Goal: Register for event/course: Sign up to attend an event or enroll in a course

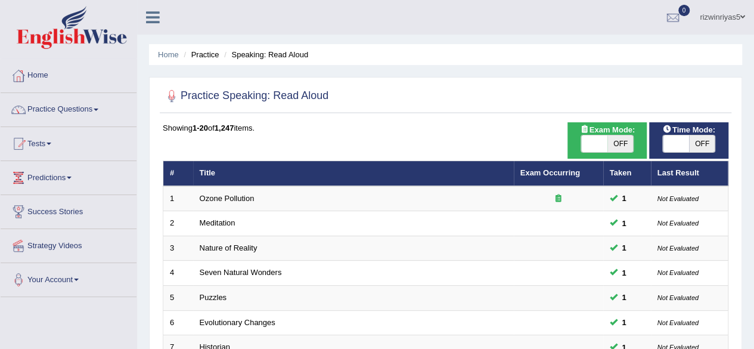
click at [619, 149] on span "OFF" at bounding box center [620, 143] width 26 height 17
checkbox input "true"
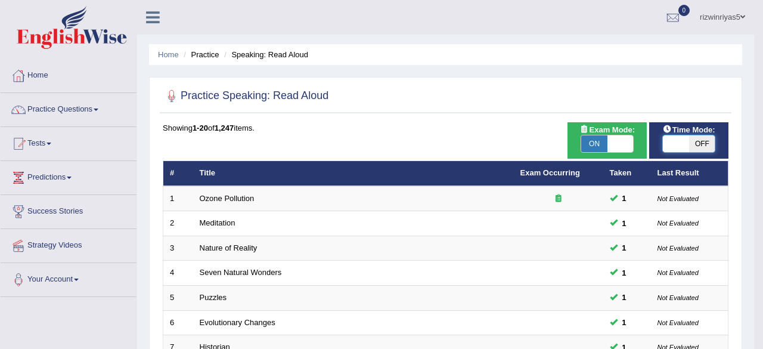
checkbox input "true"
click at [676, 147] on body "Toggle navigation Home Practice Questions Speaking Practice Read Aloud Repeat S…" at bounding box center [381, 174] width 763 height 349
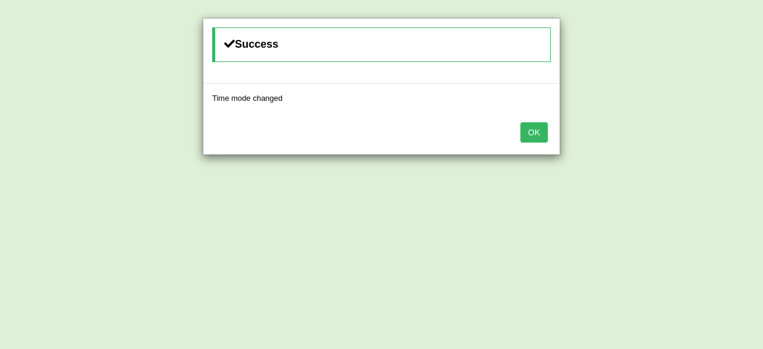
click at [524, 127] on button "OK" at bounding box center [533, 132] width 27 height 20
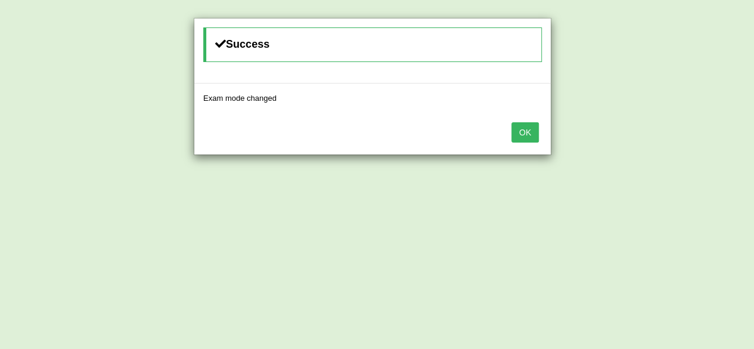
click at [524, 127] on button "OK" at bounding box center [524, 132] width 27 height 20
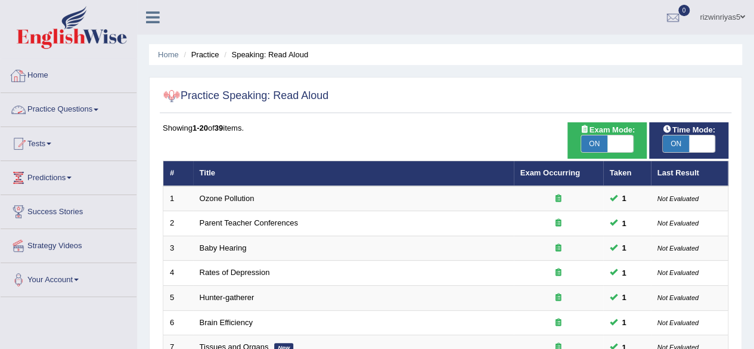
click at [89, 105] on link "Practice Questions" at bounding box center [69, 108] width 136 height 30
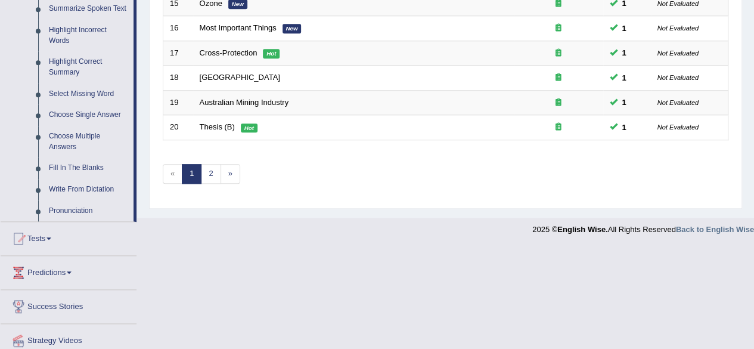
scroll to position [583, 0]
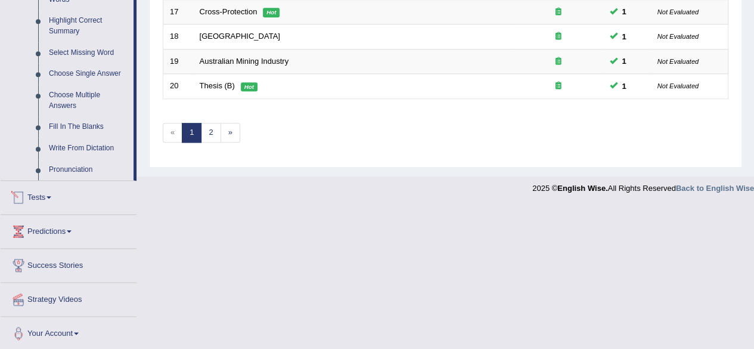
click at [74, 196] on link "Tests" at bounding box center [69, 196] width 136 height 30
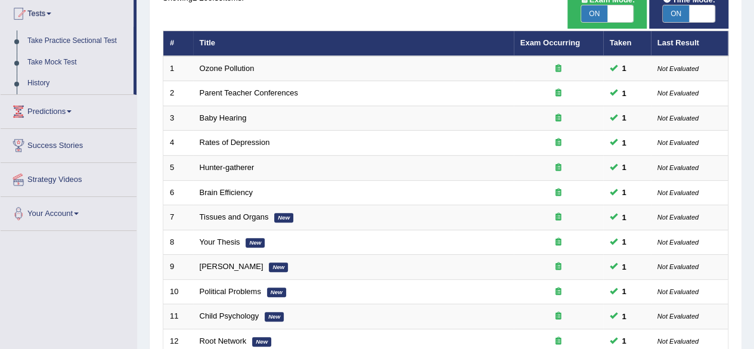
scroll to position [434, 0]
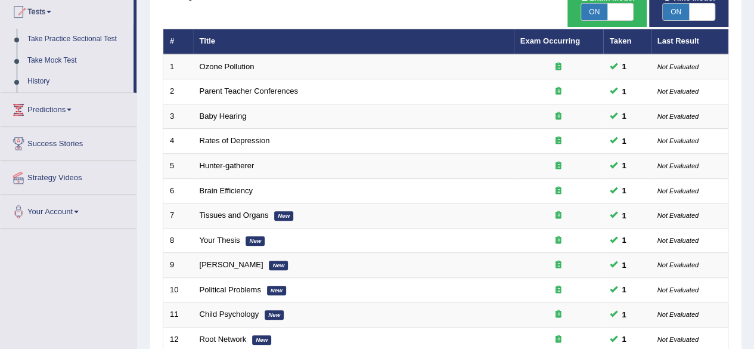
scroll to position [0, 0]
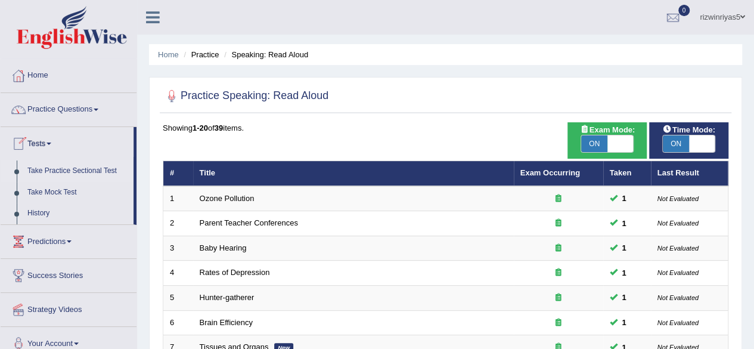
click at [48, 167] on link "Take Practice Sectional Test" at bounding box center [77, 170] width 111 height 21
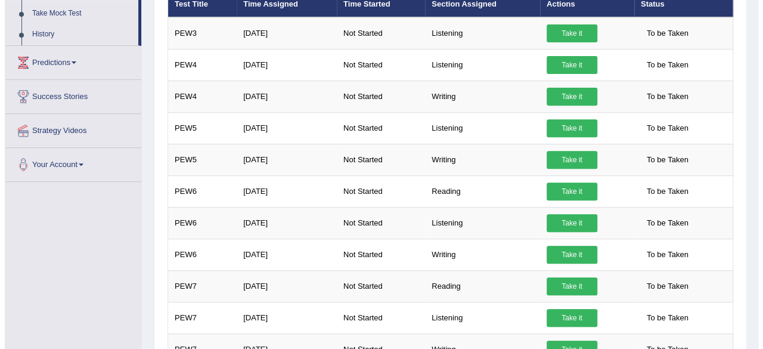
scroll to position [180, 0]
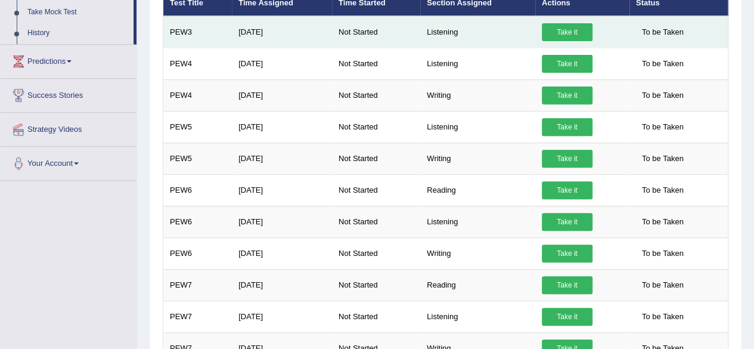
click at [576, 30] on link "Take it" at bounding box center [567, 32] width 51 height 18
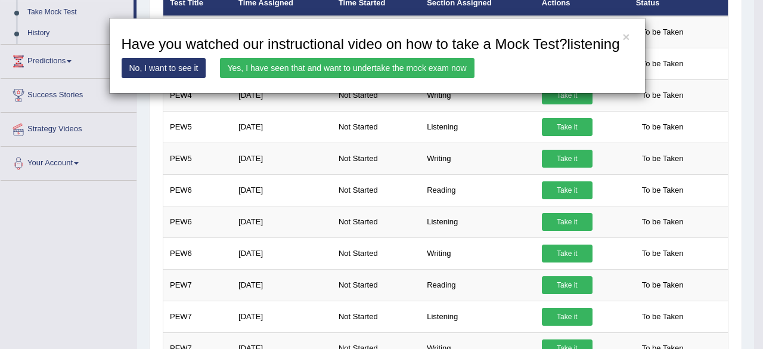
click at [454, 75] on link "Yes, I have seen that and want to undertake the mock exam now" at bounding box center [347, 68] width 254 height 20
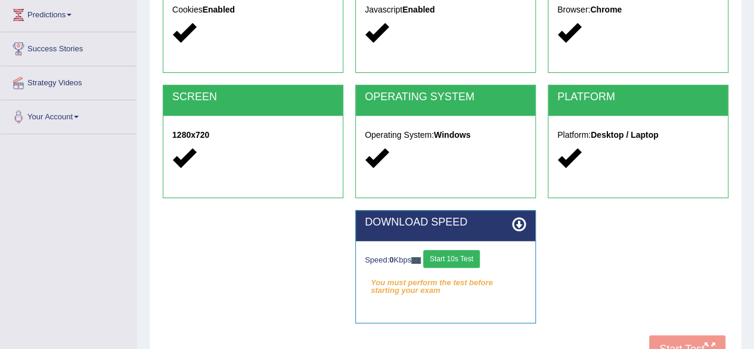
scroll to position [277, 0]
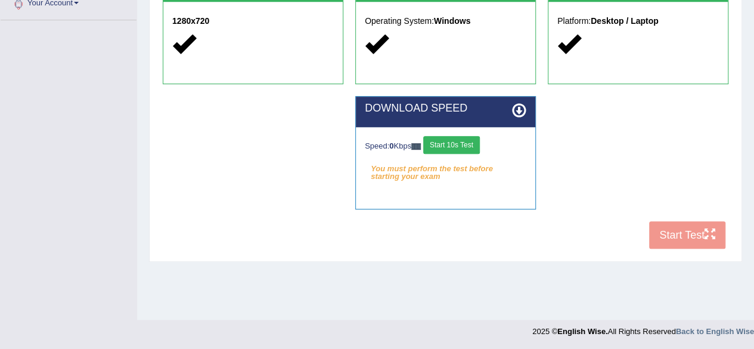
click at [458, 142] on button "Start 10s Test" at bounding box center [451, 145] width 57 height 18
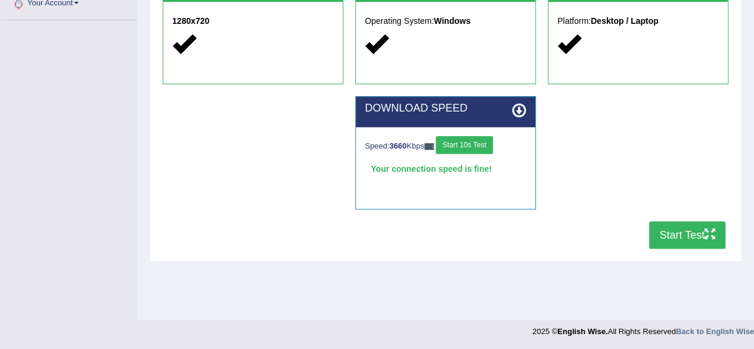
click at [670, 234] on button "Start Test" at bounding box center [687, 234] width 76 height 27
click at [693, 225] on button "Start Test" at bounding box center [687, 234] width 76 height 27
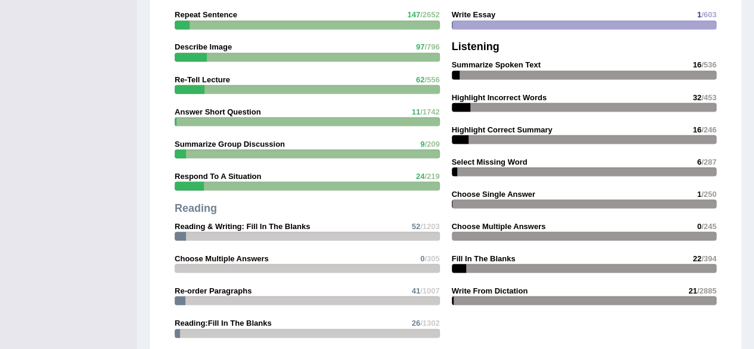
scroll to position [1601, 0]
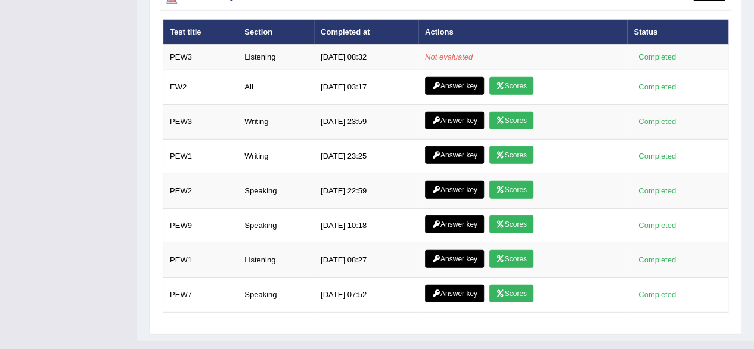
drag, startPoint x: 0, startPoint y: 0, endPoint x: 762, endPoint y: 343, distance: 836.0
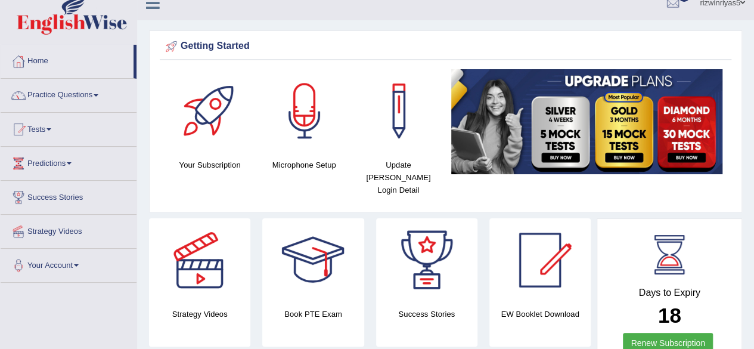
scroll to position [0, 0]
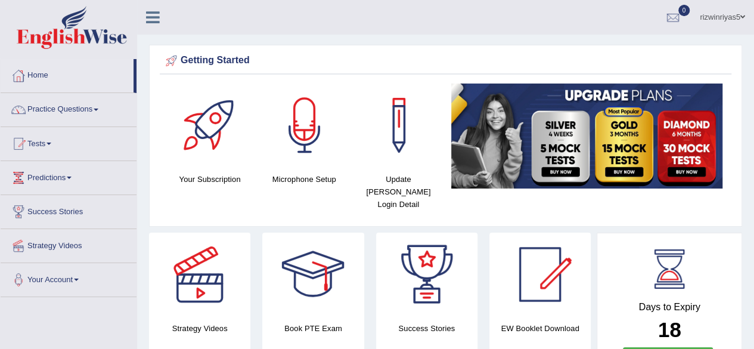
drag, startPoint x: 464, startPoint y: 63, endPoint x: 762, endPoint y: 56, distance: 298.7
click at [753, 56] on html "Toggle navigation Home Practice Questions Speaking Practice Read Aloud Repeat S…" at bounding box center [377, 174] width 754 height 349
click at [84, 111] on link "Practice Questions" at bounding box center [69, 108] width 136 height 30
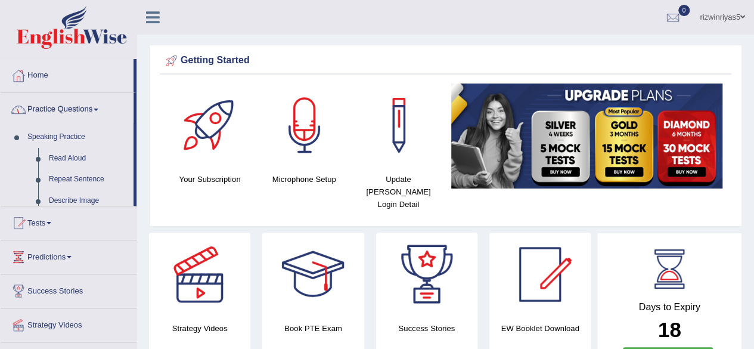
click at [84, 111] on link "Practice Questions" at bounding box center [67, 108] width 133 height 30
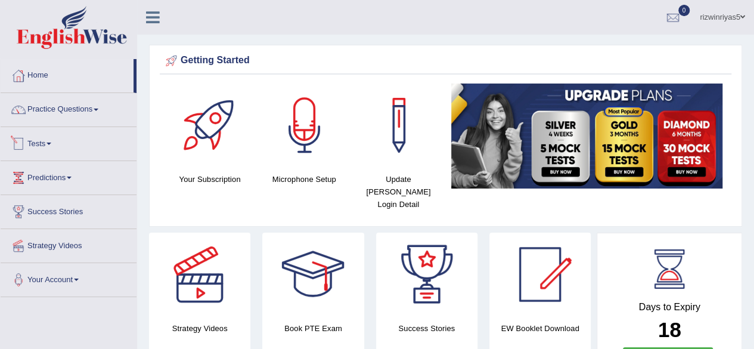
click at [57, 132] on link "Tests" at bounding box center [69, 142] width 136 height 30
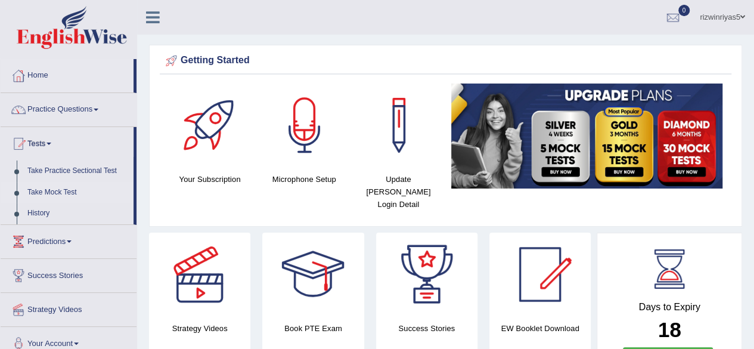
click at [57, 192] on link "Take Mock Test" at bounding box center [77, 192] width 111 height 21
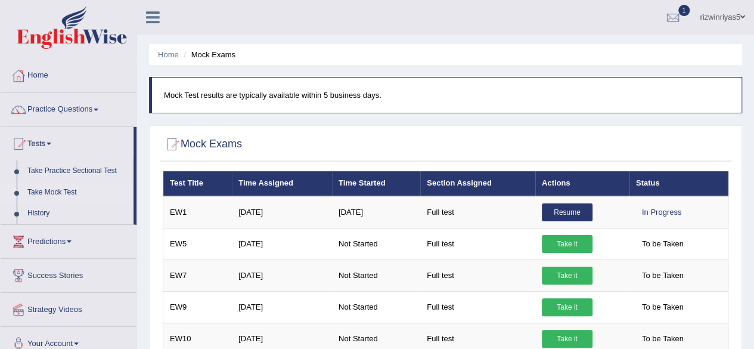
click at [672, 11] on div at bounding box center [673, 18] width 18 height 18
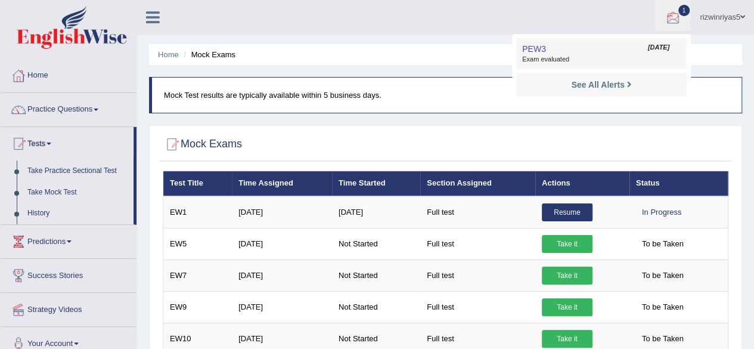
click at [628, 51] on link "PEW3 Oct 13, 2025 Exam evaluated" at bounding box center [601, 53] width 164 height 25
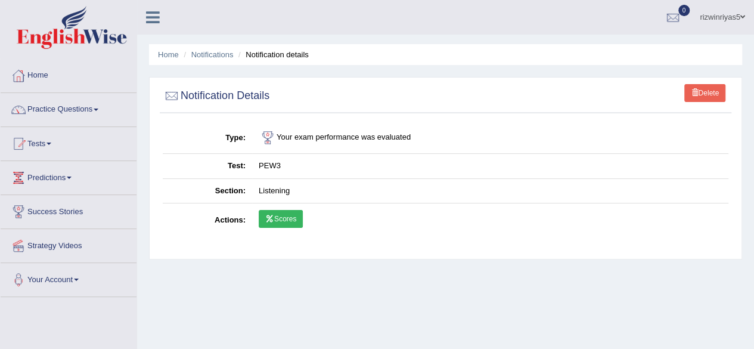
click at [291, 213] on link "Scores" at bounding box center [281, 219] width 44 height 18
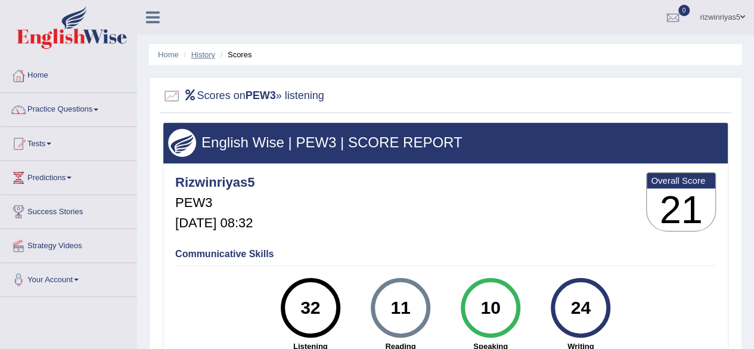
click at [204, 54] on link "History" at bounding box center [203, 54] width 24 height 9
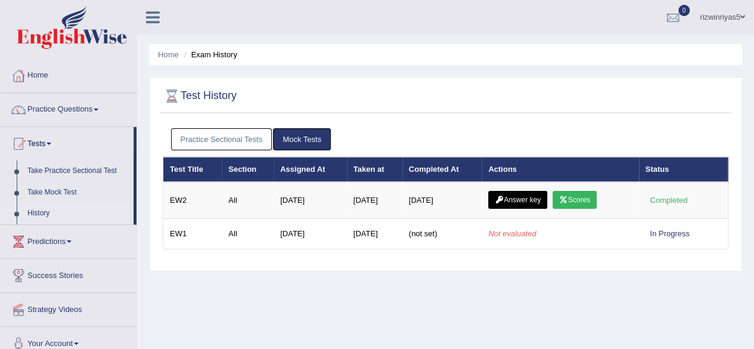
click at [237, 135] on link "Practice Sectional Tests" at bounding box center [221, 139] width 101 height 22
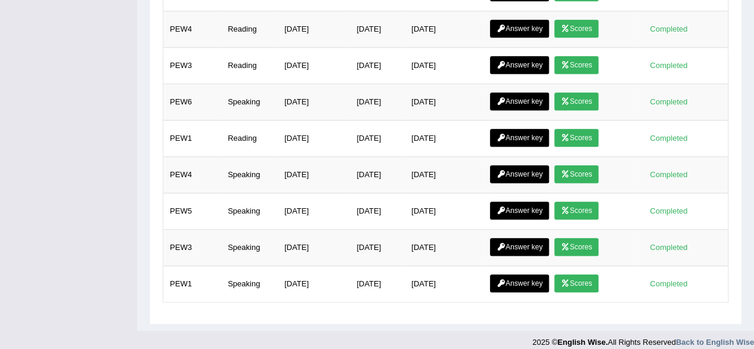
scroll to position [36, 0]
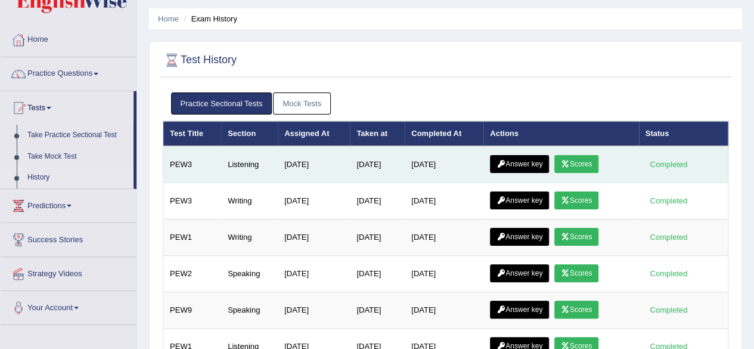
click at [534, 159] on link "Answer key" at bounding box center [519, 164] width 59 height 18
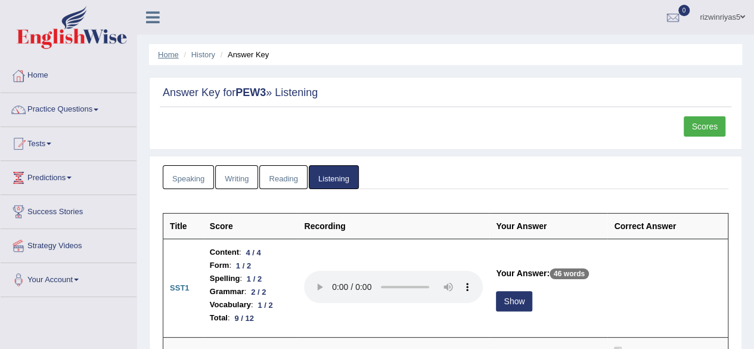
click at [169, 57] on link "Home" at bounding box center [168, 54] width 21 height 9
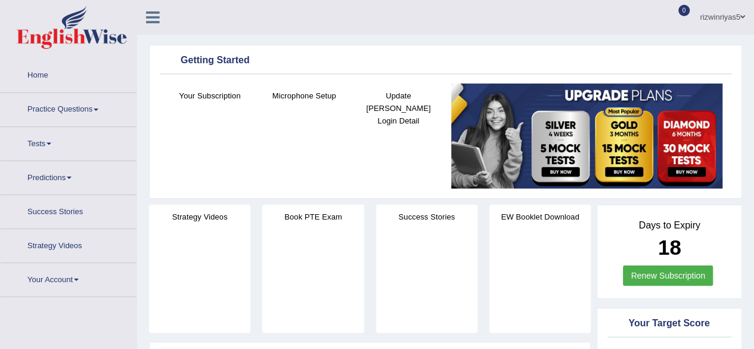
click at [50, 128] on link "Tests" at bounding box center [69, 142] width 136 height 30
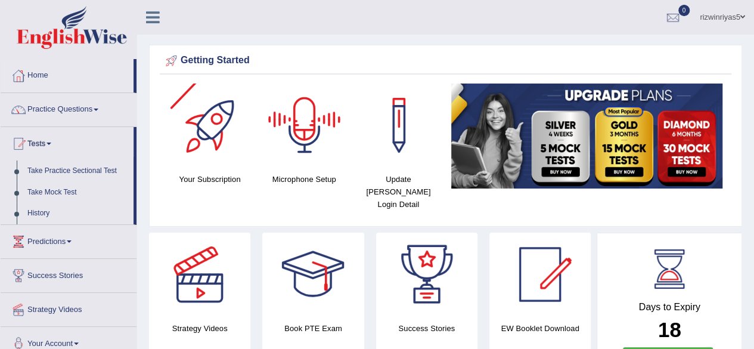
click at [299, 132] on div at bounding box center [304, 124] width 83 height 83
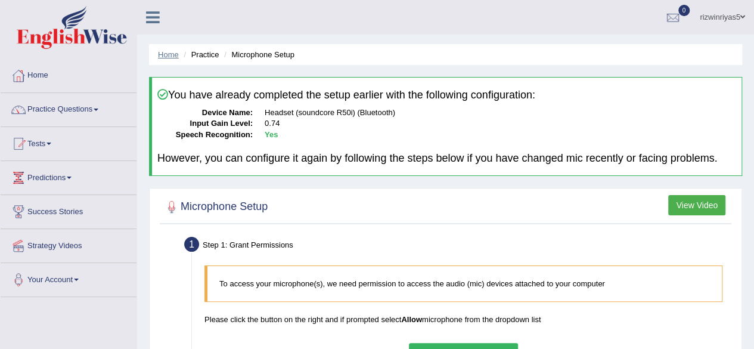
click at [165, 53] on link "Home" at bounding box center [168, 54] width 21 height 9
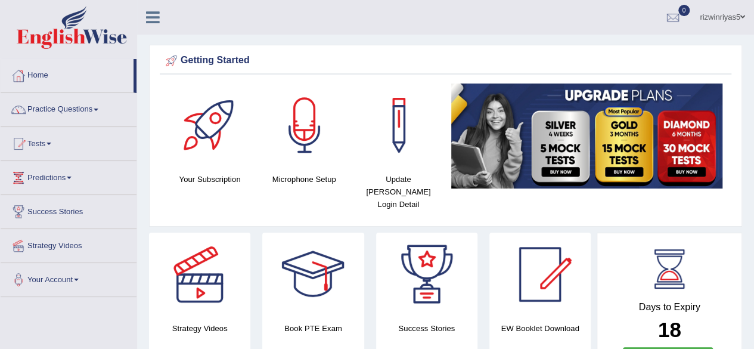
click at [66, 141] on link "Tests" at bounding box center [69, 142] width 136 height 30
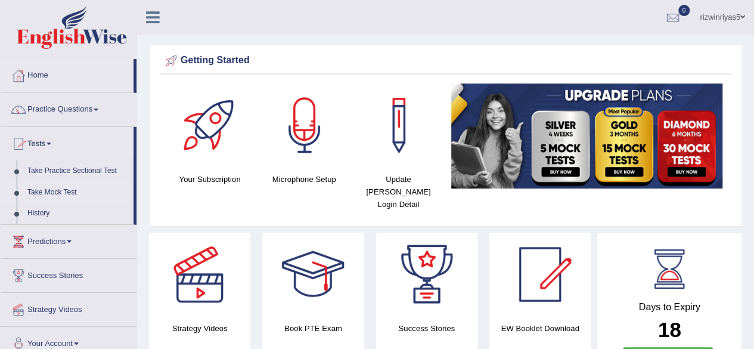
click at [62, 190] on link "Take Mock Test" at bounding box center [77, 192] width 111 height 21
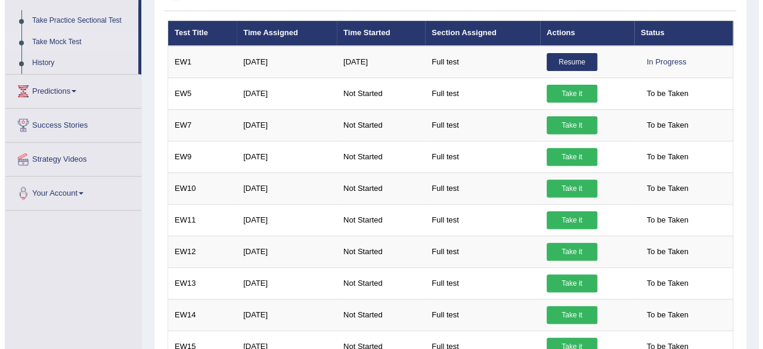
scroll to position [155, 0]
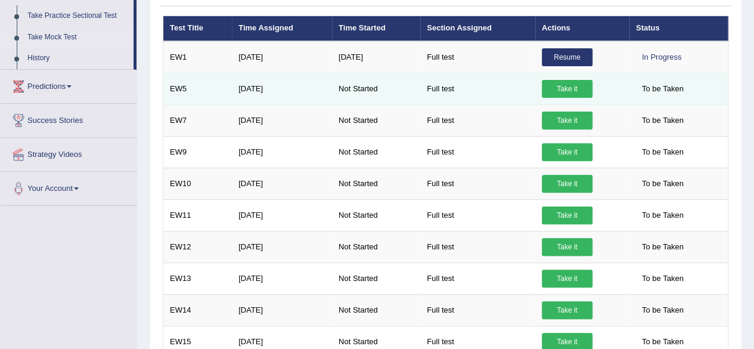
click at [563, 85] on link "Take it" at bounding box center [567, 89] width 51 height 18
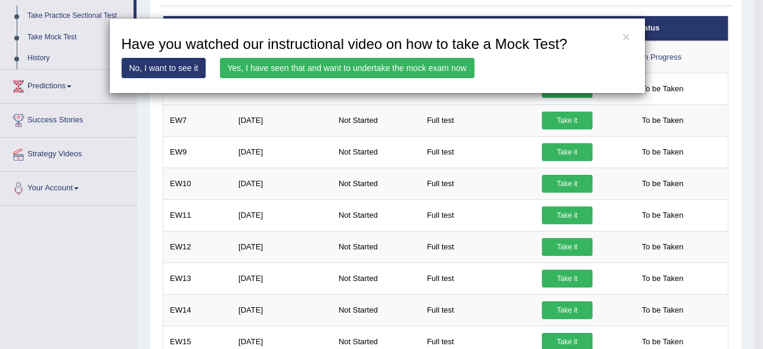
click at [448, 69] on link "Yes, I have seen that and want to undertake the mock exam now" at bounding box center [347, 68] width 254 height 20
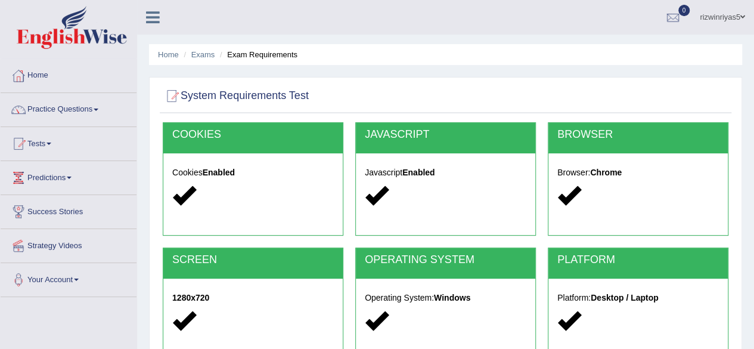
click at [316, 166] on div "Cookies Enabled" at bounding box center [252, 185] width 179 height 65
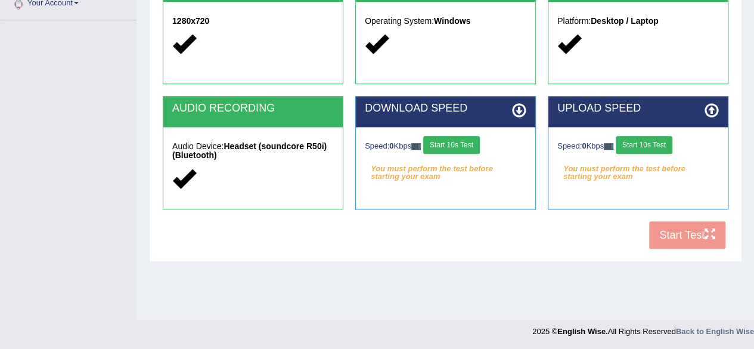
click at [464, 142] on button "Start 10s Test" at bounding box center [451, 145] width 57 height 18
click at [640, 145] on button "Start 10s Test" at bounding box center [644, 145] width 57 height 18
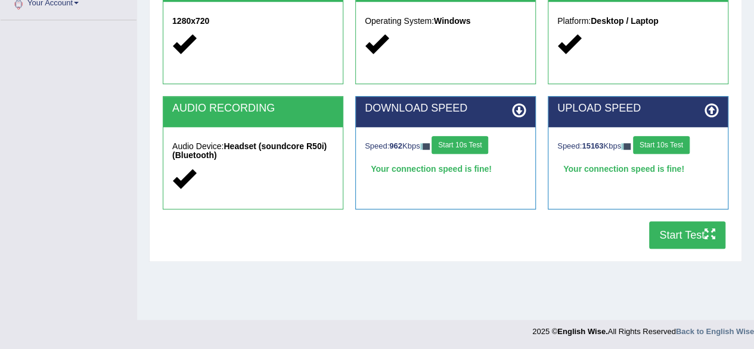
click at [690, 227] on button "Start Test" at bounding box center [687, 234] width 76 height 27
